Goal: Check status: Check status

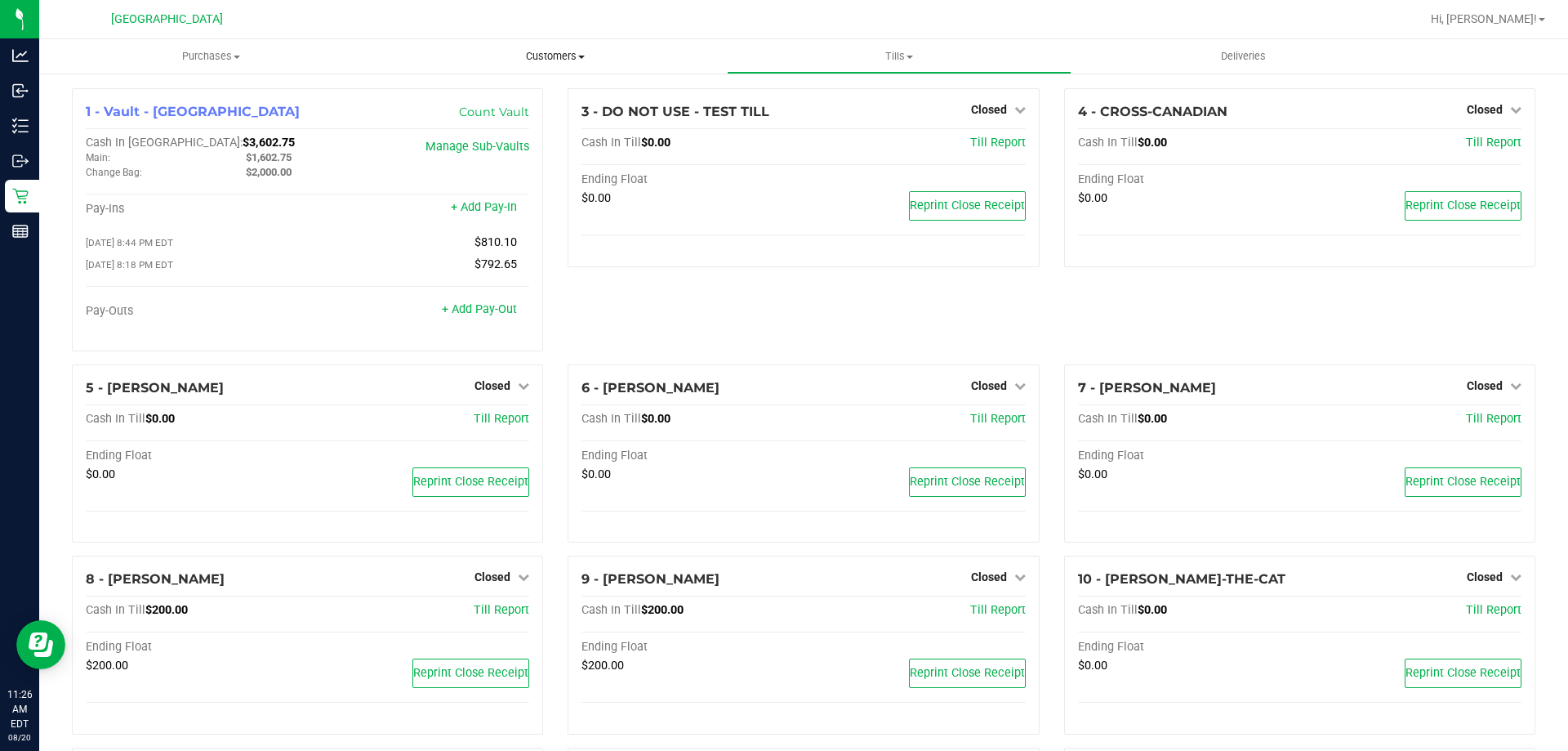
click at [578, 62] on span "Customers" at bounding box center [555, 56] width 342 height 15
click at [483, 96] on span "All customers" at bounding box center [442, 98] width 118 height 14
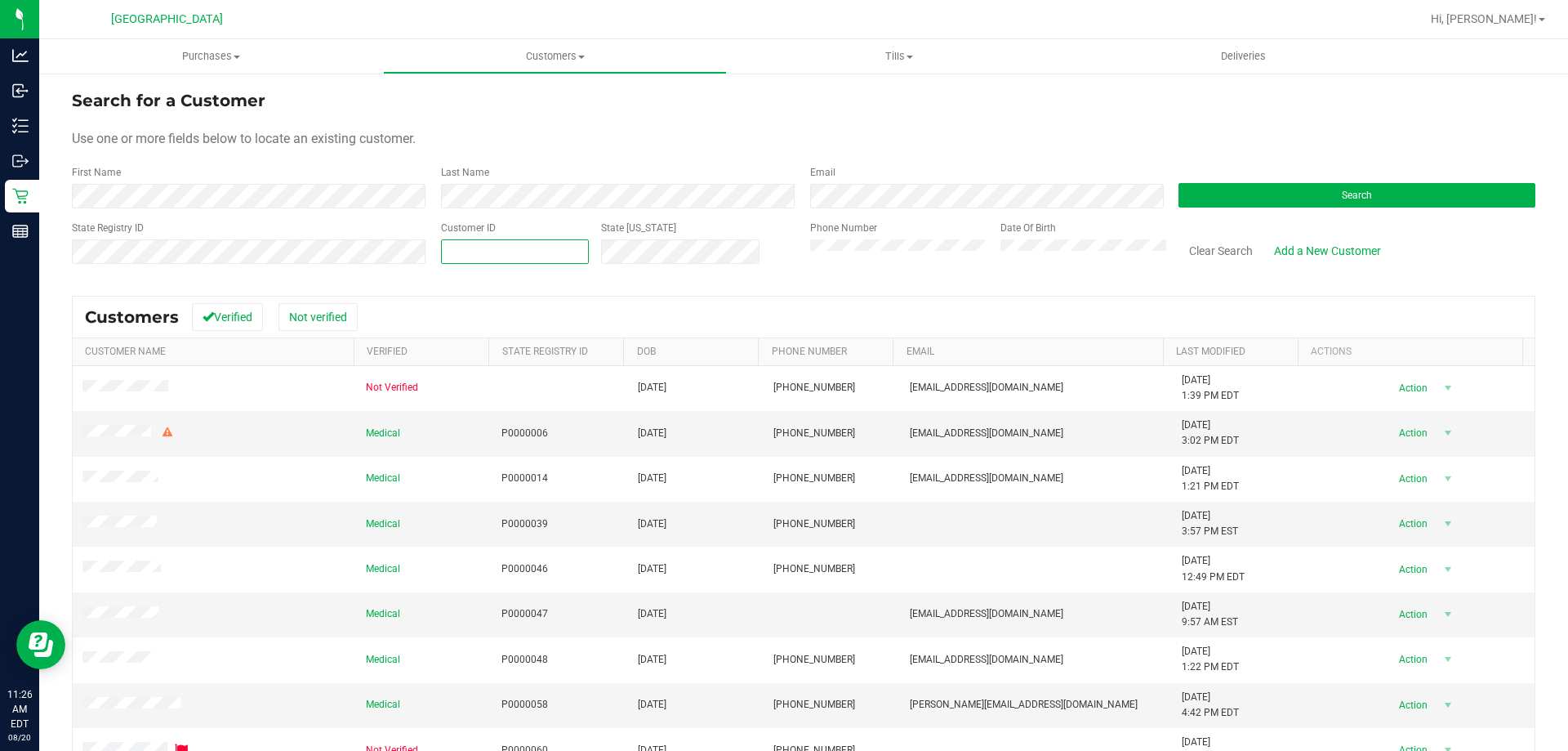
click at [528, 246] on span at bounding box center [514, 251] width 147 height 25
paste input "409564"
type input "409564"
click at [1406, 199] on button "Search" at bounding box center [1356, 195] width 357 height 25
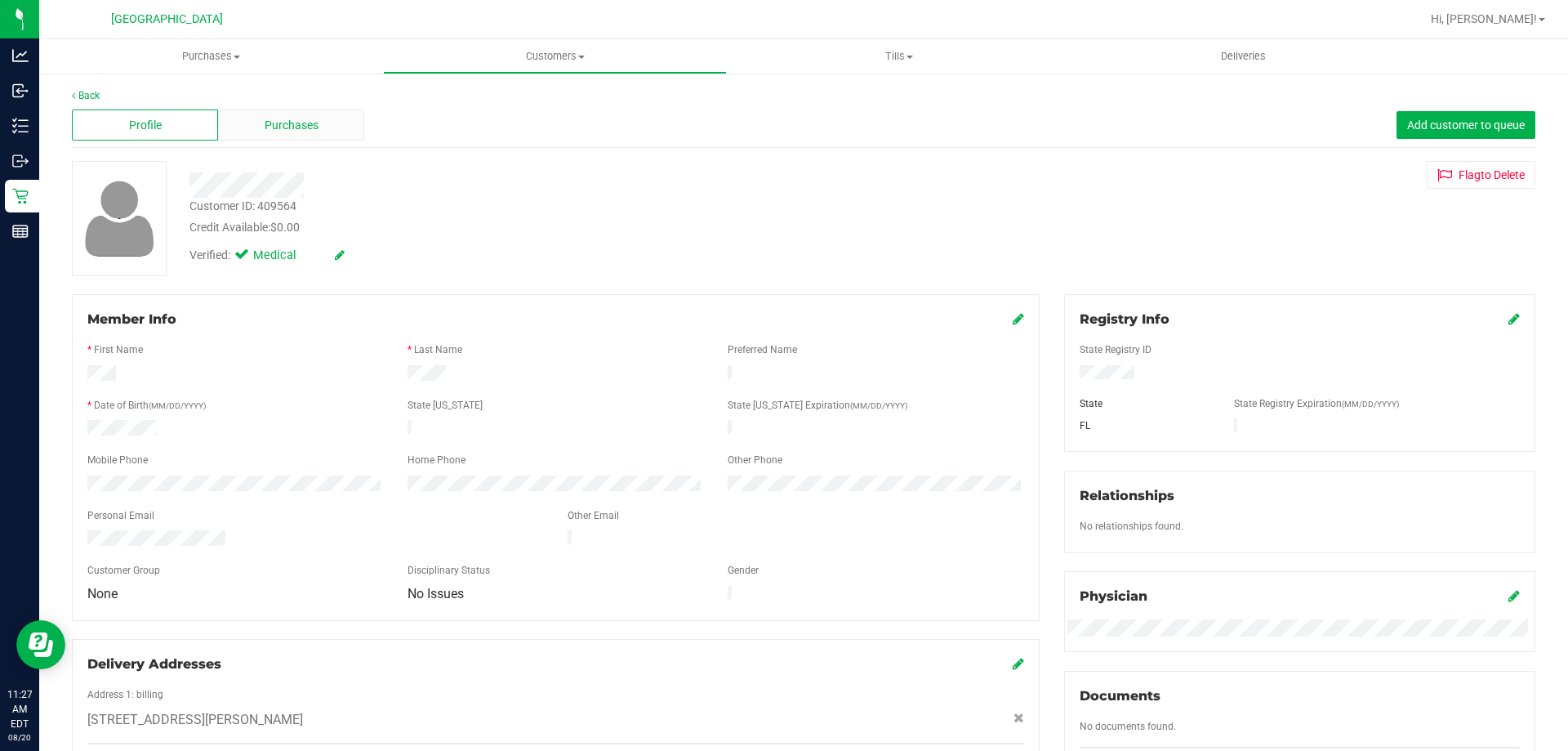
click at [274, 124] on span "Purchases" at bounding box center [291, 125] width 54 height 17
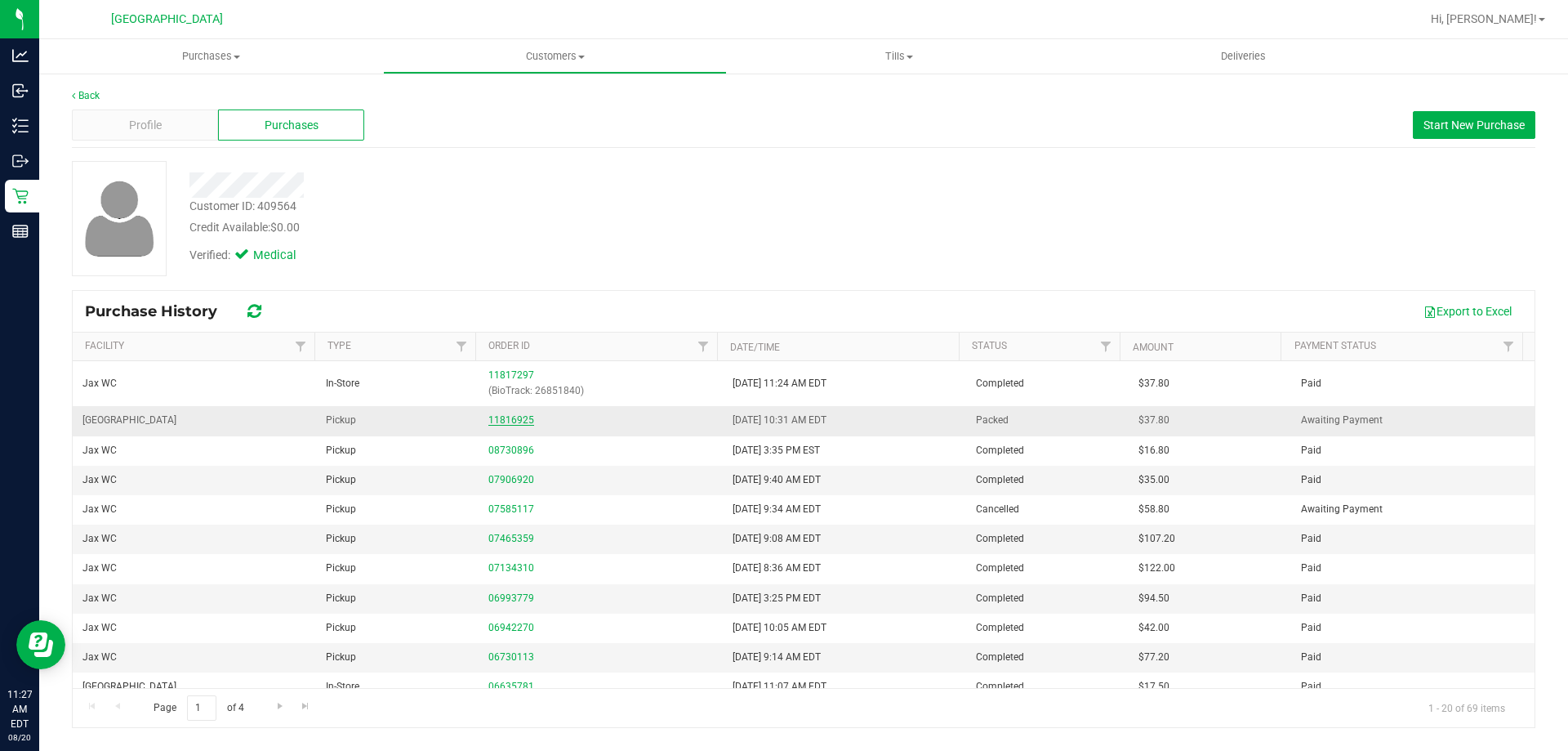
click at [515, 415] on link "11816925" at bounding box center [511, 420] width 45 height 12
